Goal: Obtain resource: Obtain resource

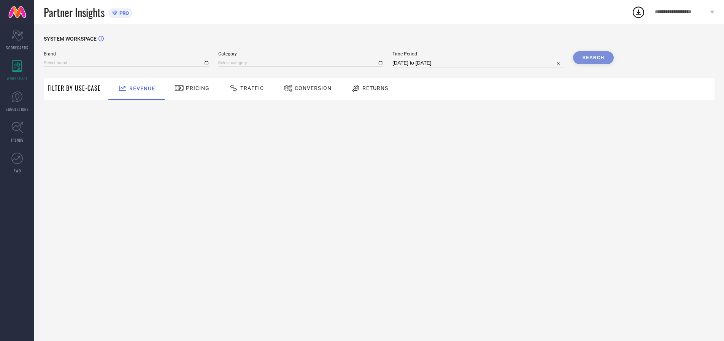
type input "ARROW"
type input "All"
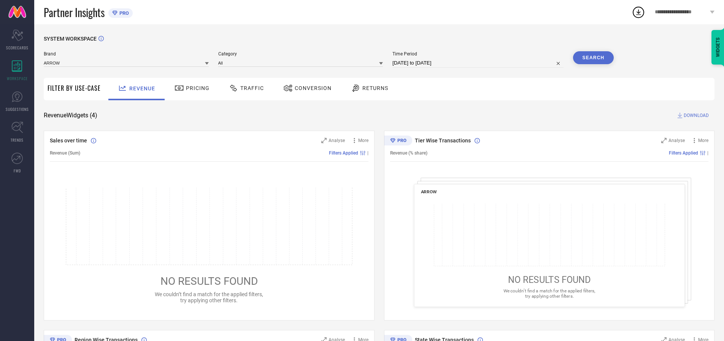
click at [245, 88] on span "Traffic" at bounding box center [252, 88] width 24 height 6
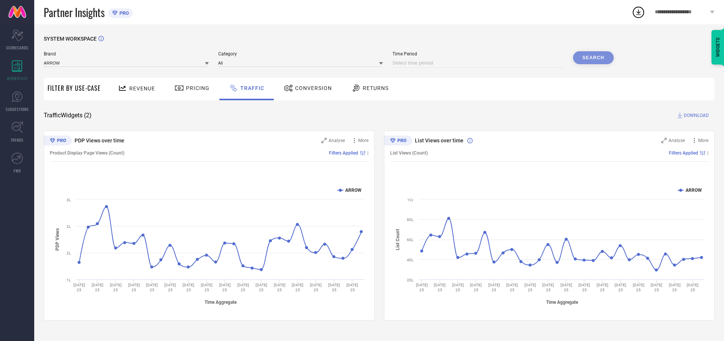
click at [479, 63] on input at bounding box center [477, 63] width 171 height 9
select select "7"
select select "2025"
select select "8"
select select "2025"
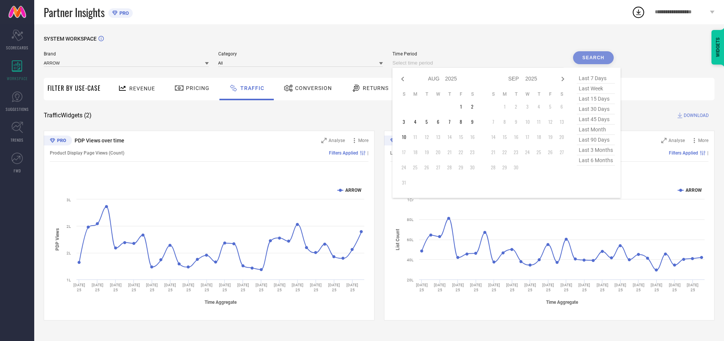
click at [406, 137] on td "10" at bounding box center [403, 137] width 11 height 11
type input "[DATE] to [DATE]"
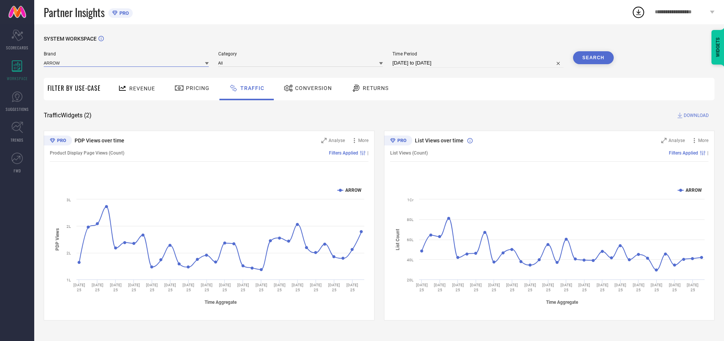
click at [127, 63] on input at bounding box center [126, 63] width 165 height 8
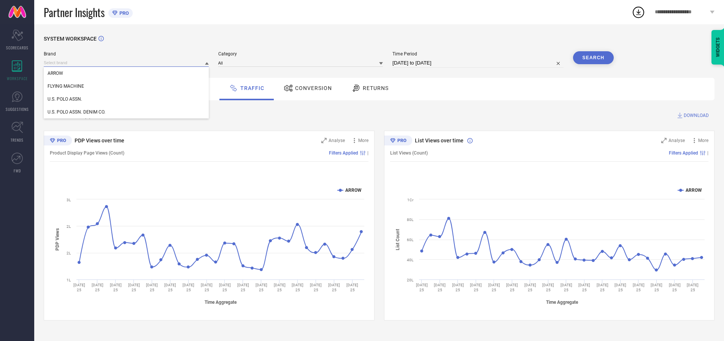
click at [127, 63] on input at bounding box center [126, 63] width 165 height 8
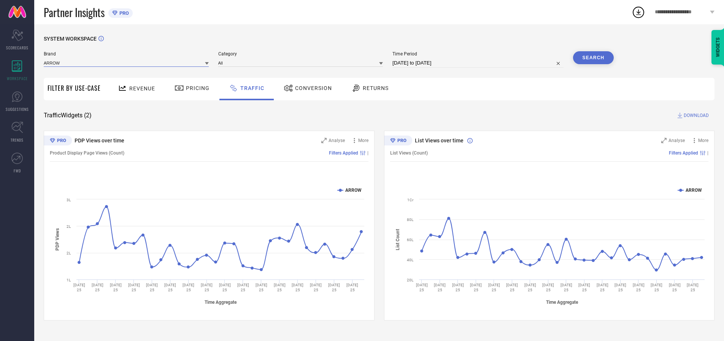
click at [127, 63] on input at bounding box center [126, 63] width 165 height 8
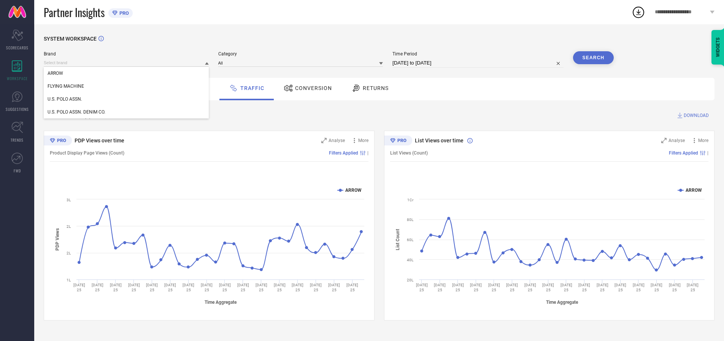
click at [127, 99] on div "U.S. POLO ASSN." at bounding box center [126, 99] width 165 height 13
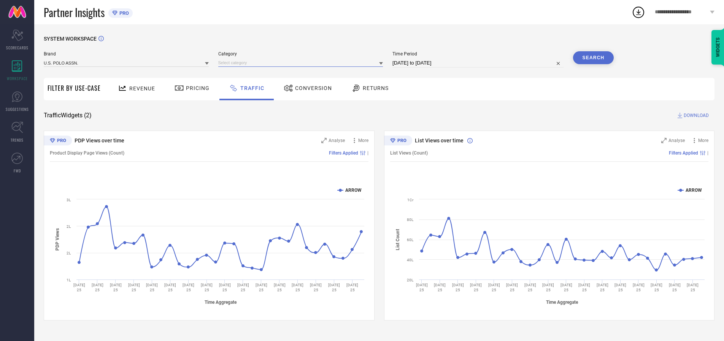
click at [302, 63] on input at bounding box center [300, 63] width 165 height 8
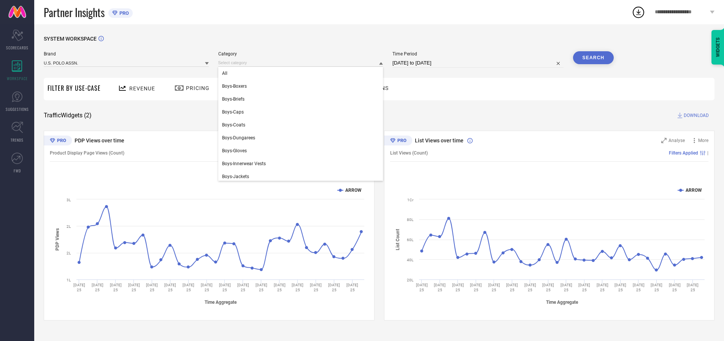
click at [302, 73] on div "All" at bounding box center [300, 73] width 165 height 13
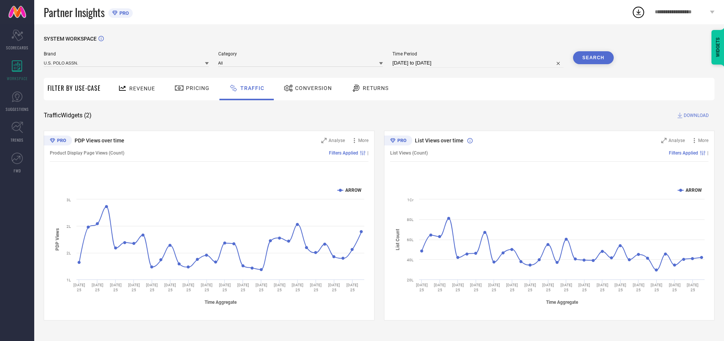
click at [593, 58] on button "Search" at bounding box center [593, 57] width 41 height 13
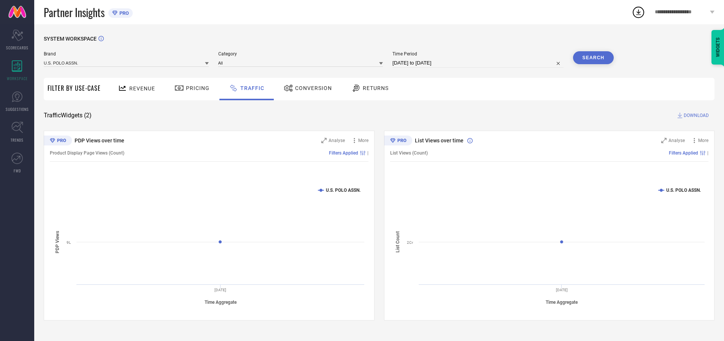
click at [695, 116] on span "DOWNLOAD" at bounding box center [696, 116] width 25 height 8
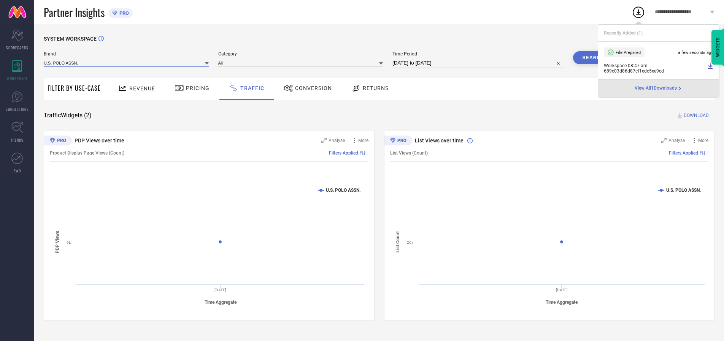
click at [127, 63] on input at bounding box center [126, 63] width 165 height 8
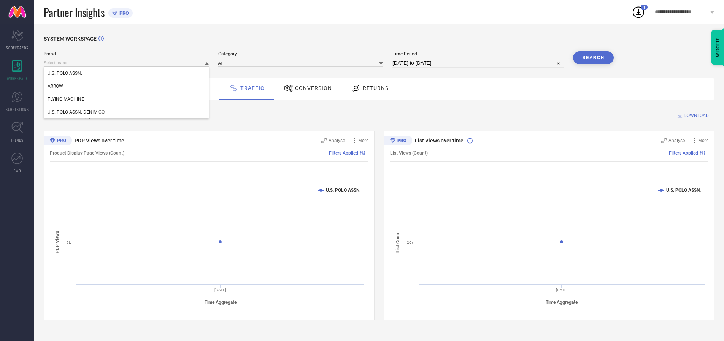
click at [127, 112] on div "U.S. POLO ASSN. DENIM CO." at bounding box center [126, 112] width 165 height 13
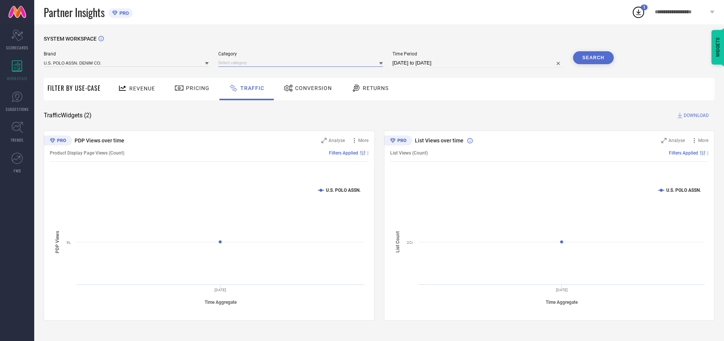
click at [302, 63] on input at bounding box center [300, 63] width 165 height 8
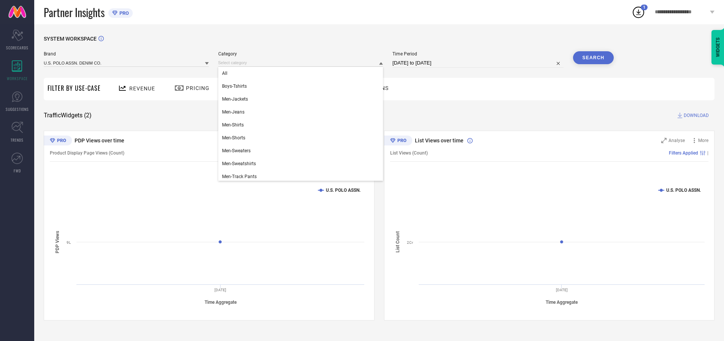
click at [302, 73] on div "All" at bounding box center [300, 73] width 165 height 13
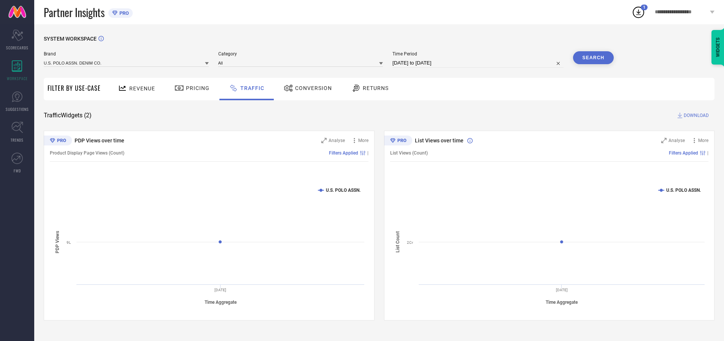
click at [593, 58] on button "Search" at bounding box center [593, 57] width 41 height 13
click at [695, 116] on span "DOWNLOAD" at bounding box center [696, 116] width 25 height 8
